Goal: Transaction & Acquisition: Purchase product/service

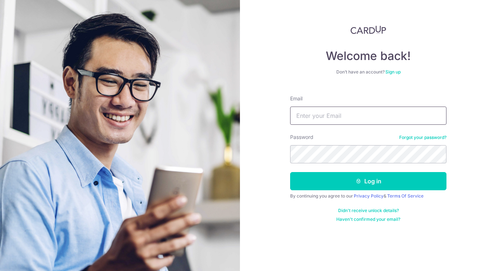
click at [317, 119] on input "Email" at bounding box center [368, 116] width 156 height 18
type input "bryquek@gmail.com"
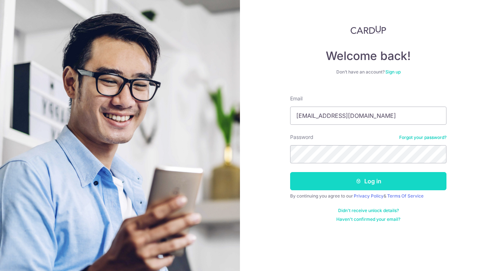
click at [367, 177] on button "Log in" at bounding box center [368, 181] width 156 height 18
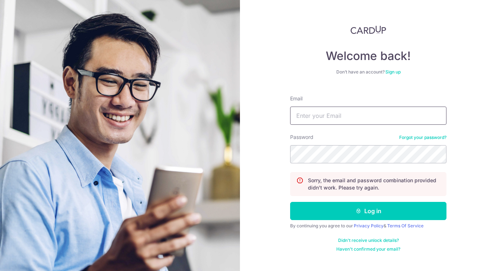
click at [303, 114] on input "Email" at bounding box center [368, 116] width 156 height 18
type input "bryquek@gmail.com"
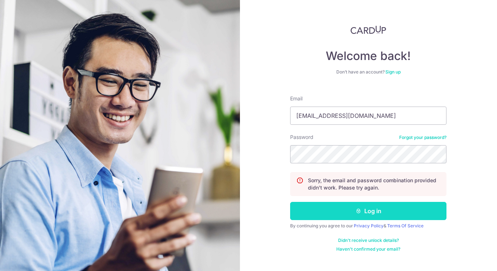
click at [365, 213] on button "Log in" at bounding box center [368, 211] width 156 height 18
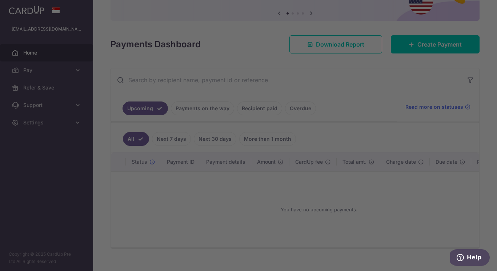
scroll to position [68, 0]
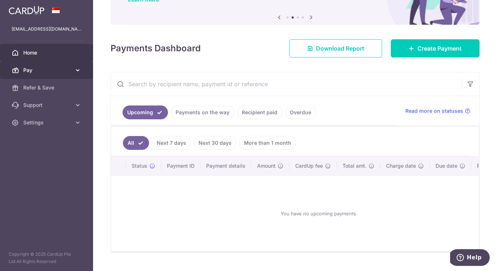
click at [51, 70] on span "Pay" at bounding box center [47, 70] width 48 height 7
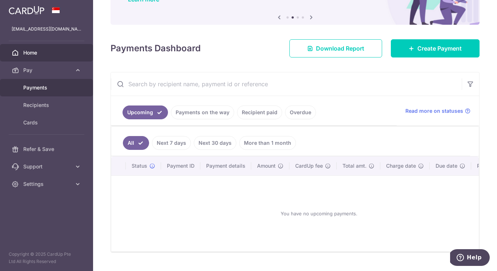
click at [43, 87] on span "Payments" at bounding box center [47, 87] width 48 height 7
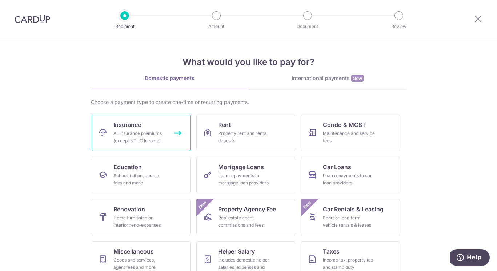
click at [153, 136] on div "All insurance premiums (except NTUC Income)" at bounding box center [139, 137] width 52 height 15
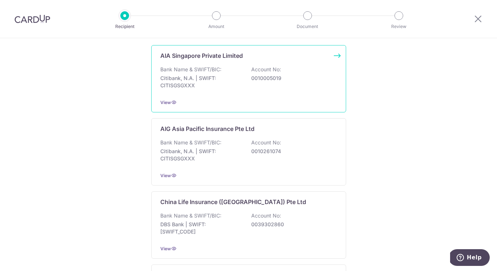
scroll to position [92, 0]
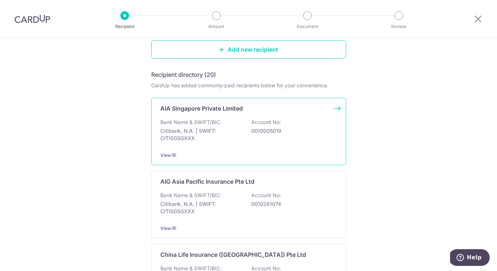
click at [204, 124] on p "Bank Name & SWIFT/BIC:" at bounding box center [190, 122] width 61 height 7
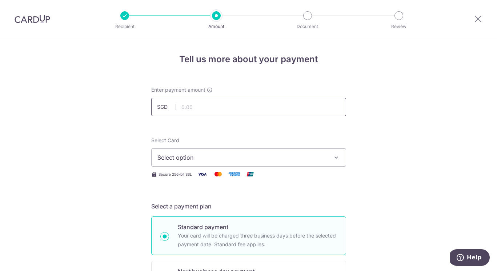
click at [195, 111] on input "text" at bounding box center [248, 107] width 195 height 18
type input "2,129.00"
click at [165, 157] on span "Select option" at bounding box center [241, 157] width 169 height 9
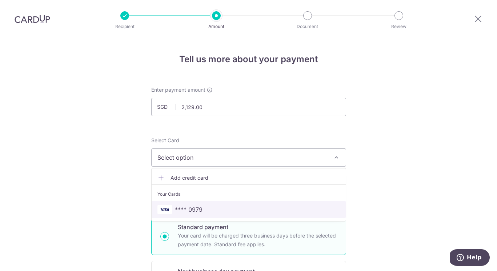
click at [187, 212] on span "**** 0979" at bounding box center [189, 209] width 28 height 9
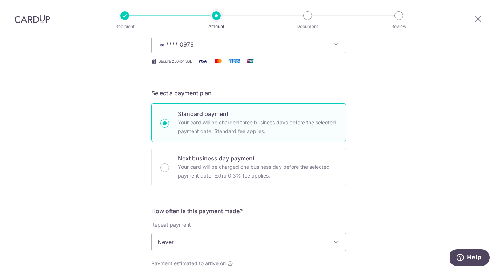
scroll to position [145, 0]
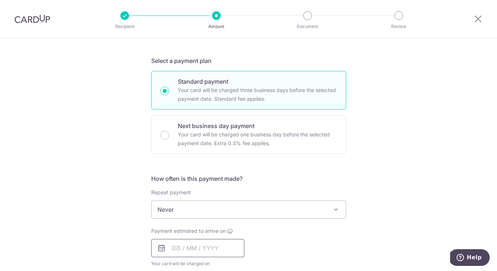
click at [172, 247] on input "text" at bounding box center [197, 248] width 93 height 18
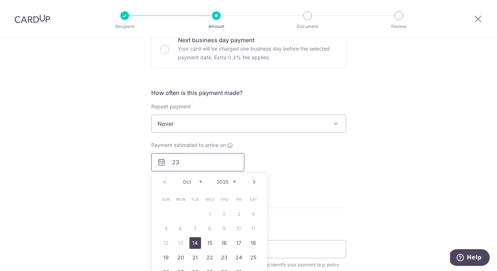
scroll to position [298, 0]
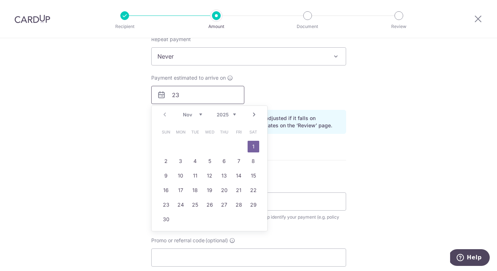
click at [181, 97] on input "23" at bounding box center [197, 95] width 93 height 18
click at [190, 114] on select "Nov Dec" at bounding box center [192, 115] width 19 height 6
click at [183, 112] on select "Nov Dec" at bounding box center [192, 115] width 19 height 6
click at [164, 114] on div "Prev Next Nov Dec 2025 2026 2027 2028 2029 2030 2031 2032 2033 2034 2035" at bounding box center [210, 114] width 116 height 17
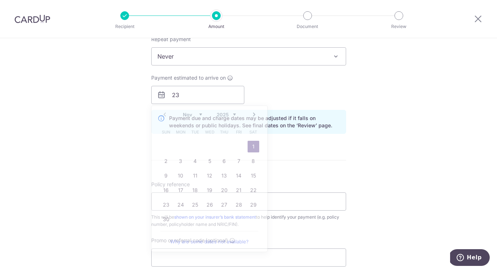
click at [135, 110] on div "Tell us more about your payment Enter payment amount SGD 2,129.00 2129.00 Selec…" at bounding box center [248, 78] width 497 height 677
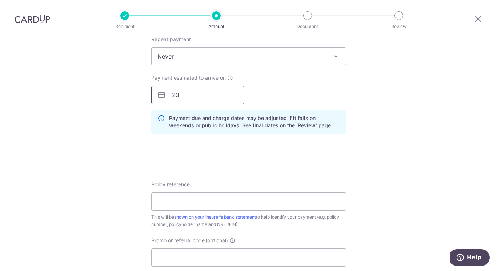
click at [187, 96] on input "23" at bounding box center [197, 95] width 93 height 18
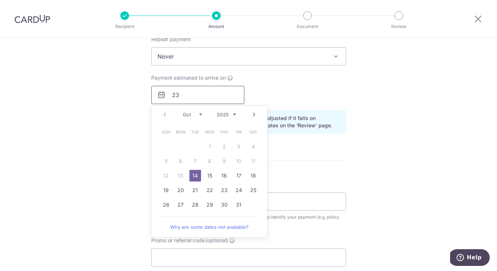
type input "2"
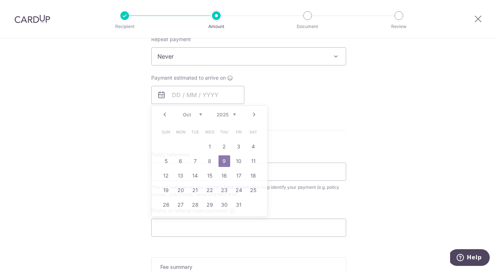
click at [111, 136] on div "Tell us more about your payment Enter payment amount SGD 2,129.00 2129.00 Selec…" at bounding box center [248, 64] width 497 height 648
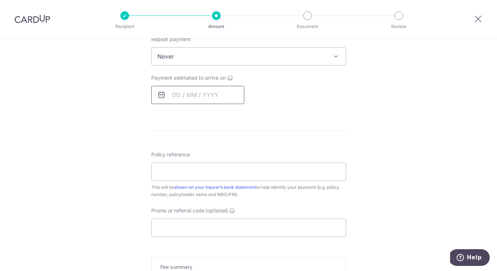
click at [177, 95] on input "text" at bounding box center [197, 95] width 93 height 18
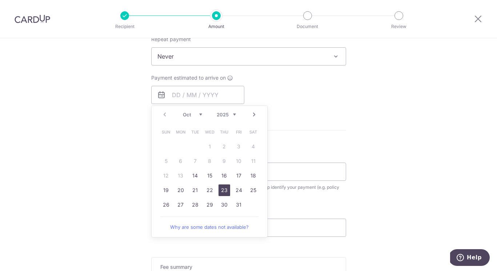
click at [221, 188] on link "23" at bounding box center [225, 190] width 12 height 12
type input "23/10/2025"
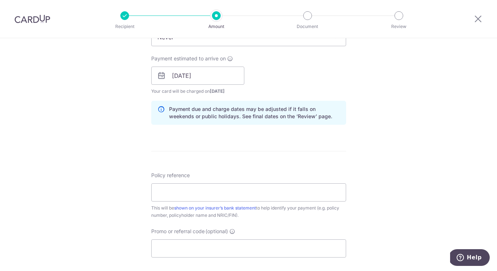
scroll to position [341, 0]
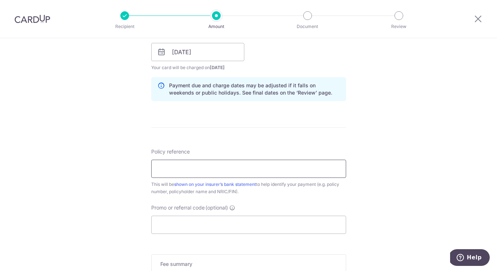
click at [169, 165] on input "Policy reference" at bounding box center [248, 169] width 195 height 18
type input "L550019185"
click at [72, 170] on div "Tell us more about your payment Enter payment amount SGD 2,129.00 2129.00 Selec…" at bounding box center [248, 41] width 497 height 688
click at [170, 224] on input "Promo or referral code (optional)" at bounding box center [248, 225] width 195 height 18
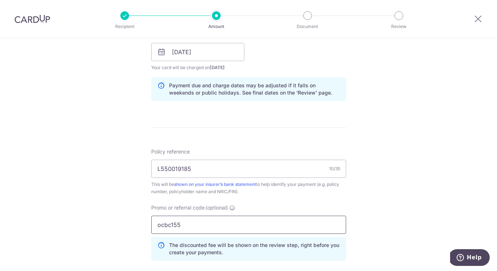
type input "ocbc155"
click at [409, 225] on div "Tell us more about your payment Enter payment amount SGD 2,129.00 2129.00 Selec…" at bounding box center [248, 57] width 497 height 720
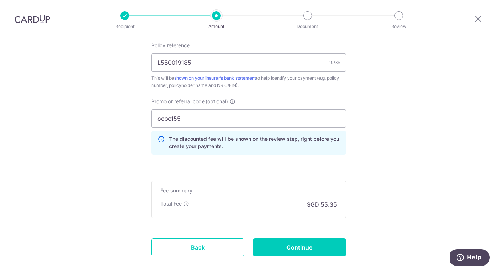
scroll to position [468, 0]
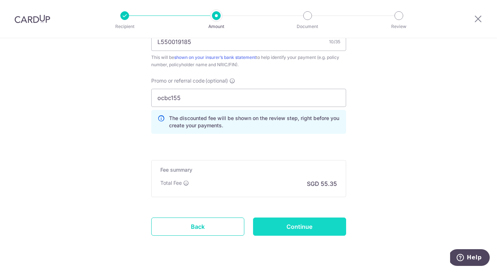
click at [294, 225] on input "Continue" at bounding box center [299, 226] width 93 height 18
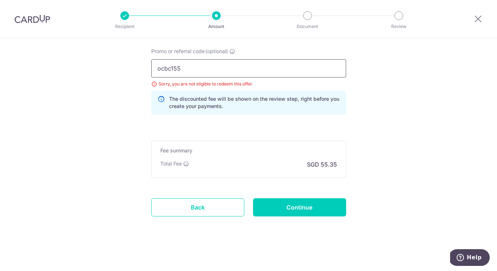
click at [185, 69] on input "ocbc155" at bounding box center [248, 68] width 195 height 18
type input "ocbc18"
click at [307, 211] on input "Continue" at bounding box center [299, 207] width 93 height 18
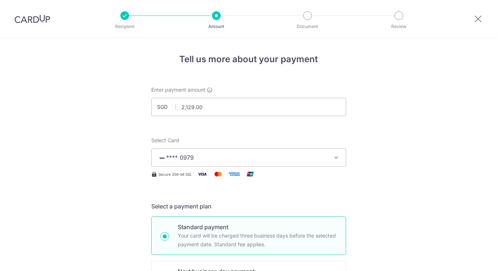
scroll to position [498, 0]
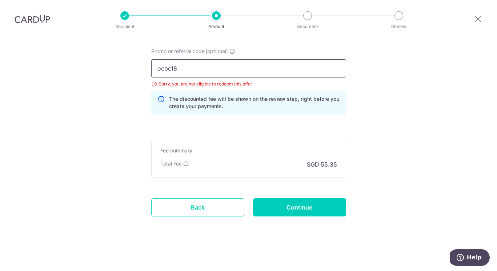
click at [178, 68] on input "ocbc18" at bounding box center [248, 68] width 195 height 18
type input "ocbc195"
click at [284, 207] on input "Continue" at bounding box center [299, 207] width 93 height 18
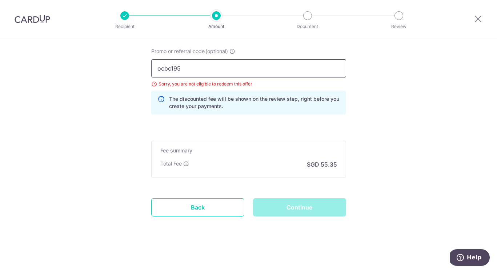
drag, startPoint x: 182, startPoint y: 66, endPoint x: 111, endPoint y: 59, distance: 71.6
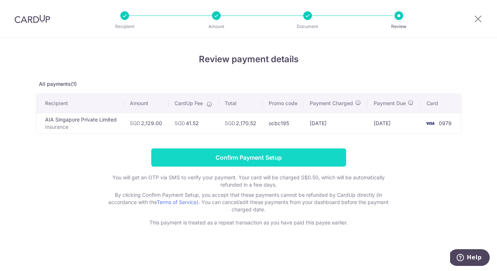
click at [264, 157] on input "Confirm Payment Setup" at bounding box center [248, 157] width 195 height 18
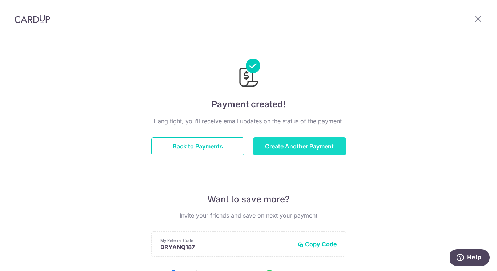
click at [281, 147] on button "Create Another Payment" at bounding box center [299, 146] width 93 height 18
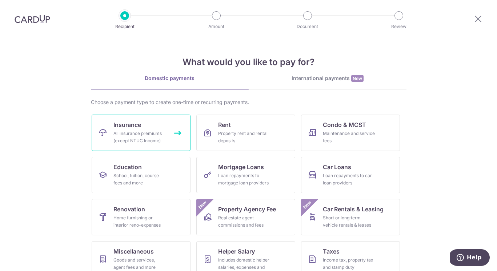
click at [131, 127] on span "Insurance" at bounding box center [127, 124] width 28 height 9
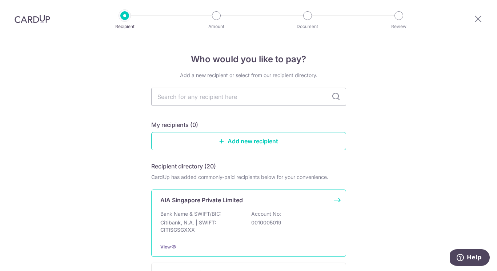
click at [188, 204] on div "AIA Singapore Private Limited Bank Name & SWIFT/BIC: Citibank, N.A. | SWIFT: CI…" at bounding box center [248, 222] width 195 height 67
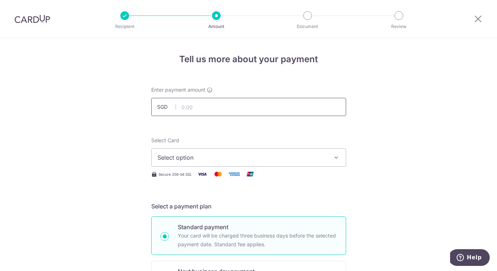
click at [191, 108] on input "text" at bounding box center [248, 107] width 195 height 18
type input "1,977.00"
click at [179, 156] on span "Select option" at bounding box center [241, 157] width 169 height 9
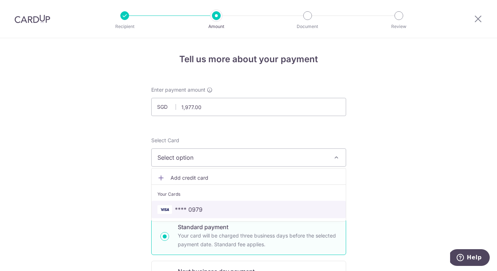
click at [192, 212] on span "**** 0979" at bounding box center [189, 209] width 28 height 9
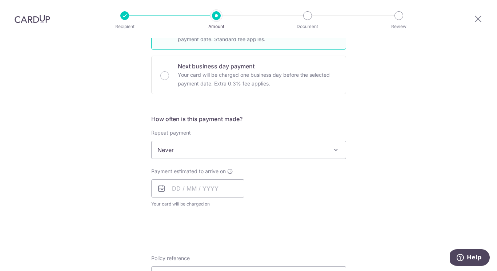
scroll to position [227, 0]
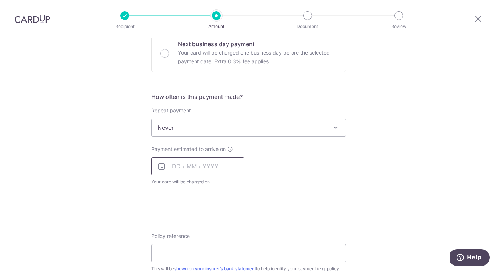
click at [173, 165] on input "text" at bounding box center [197, 166] width 93 height 18
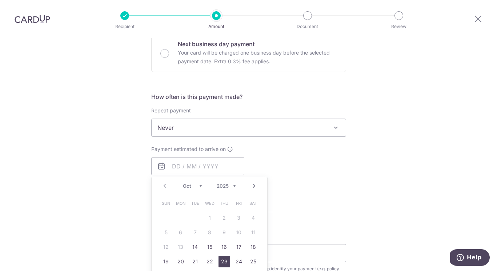
click at [224, 262] on link "23" at bounding box center [225, 262] width 12 height 12
type input "[DATE]"
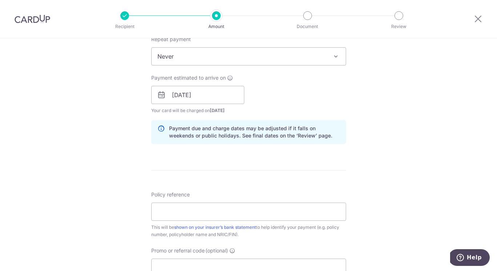
scroll to position [313, 0]
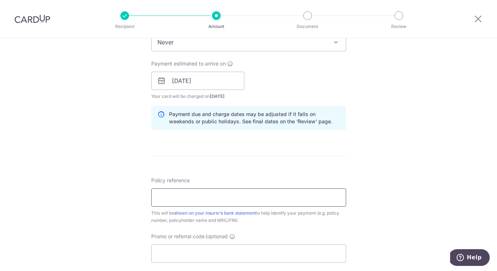
click at [207, 196] on input "Policy reference" at bounding box center [248, 197] width 195 height 18
type input "L550019172"
click at [20, 197] on div "Tell us more about your payment Enter payment amount SGD 1,977.00 1977.00 Selec…" at bounding box center [248, 70] width 497 height 688
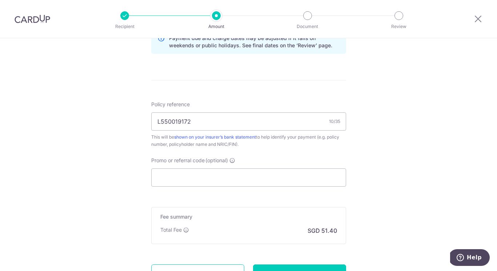
scroll to position [426, 0]
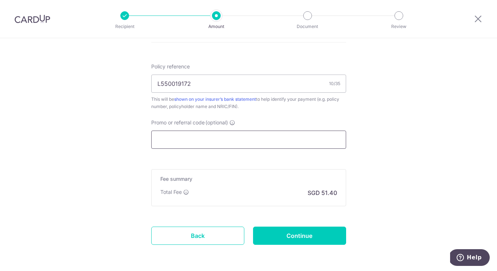
click at [163, 143] on input "Promo or referral code (optional)" at bounding box center [248, 140] width 195 height 18
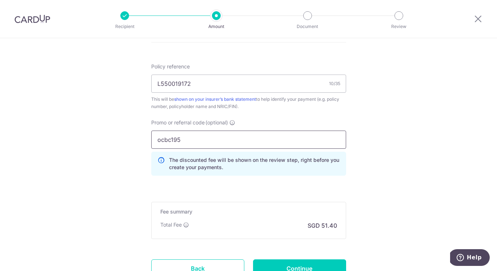
type input "ocbc195"
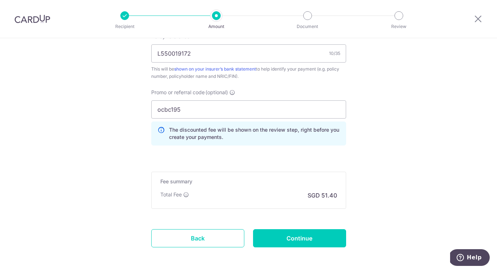
scroll to position [488, 0]
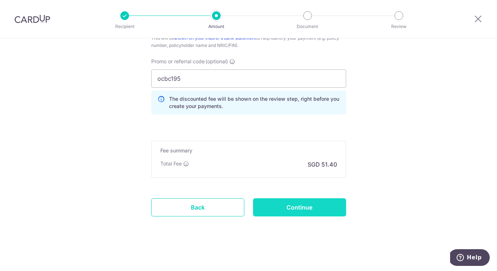
click at [295, 207] on input "Continue" at bounding box center [299, 207] width 93 height 18
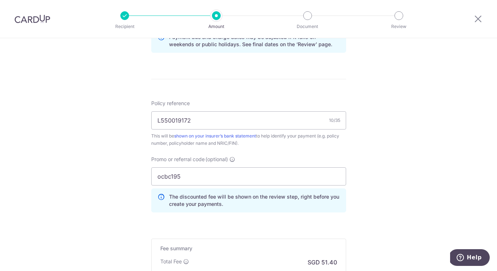
scroll to position [371, 0]
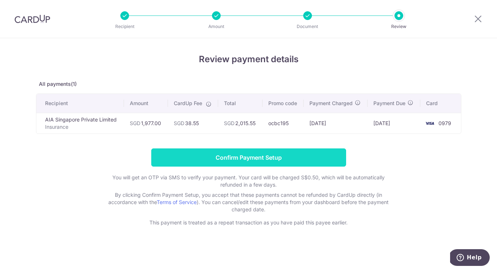
click at [252, 159] on input "Confirm Payment Setup" at bounding box center [248, 157] width 195 height 18
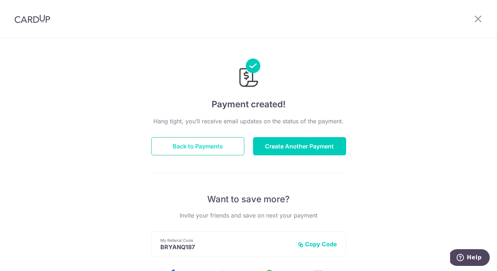
click at [200, 149] on button "Back to Payments" at bounding box center [197, 146] width 93 height 18
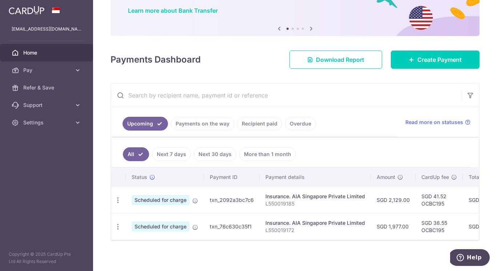
scroll to position [61, 0]
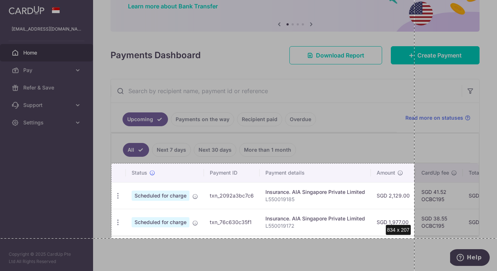
drag, startPoint x: 111, startPoint y: 163, endPoint x: 414, endPoint y: 238, distance: 312.3
